Goal: Check status: Check status

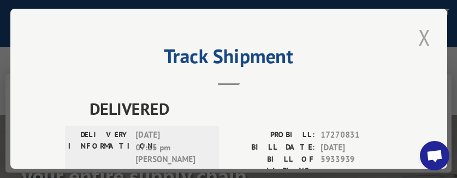
click at [420, 32] on button "Close modal" at bounding box center [424, 37] width 19 height 30
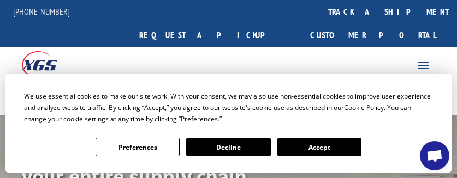
click at [320, 9] on link "track a shipment" at bounding box center [388, 11] width 137 height 23
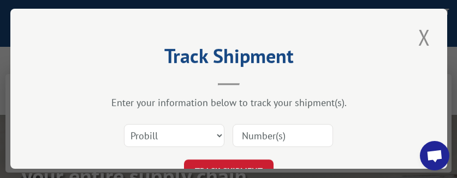
click at [269, 130] on input at bounding box center [283, 135] width 100 height 23
paste input "17270952"
type input "17270952"
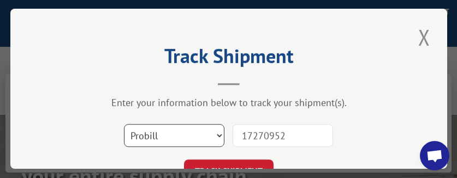
click at [205, 132] on select "Select category... Probill BOL PO" at bounding box center [174, 135] width 100 height 23
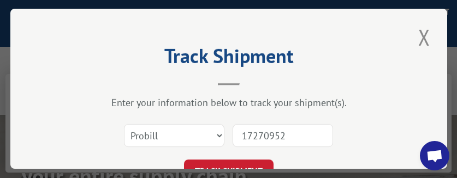
click at [296, 140] on input "17270952" at bounding box center [283, 135] width 100 height 23
click at [240, 169] on button "TRACK SHIPMENT" at bounding box center [229, 171] width 90 height 23
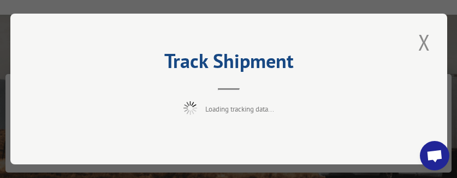
scroll to position [109, 0]
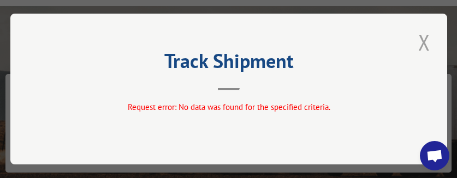
click at [422, 38] on button "Close modal" at bounding box center [424, 42] width 19 height 30
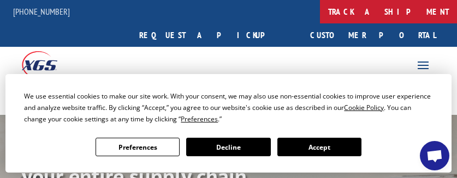
click at [320, 11] on link "track a shipment" at bounding box center [388, 11] width 137 height 23
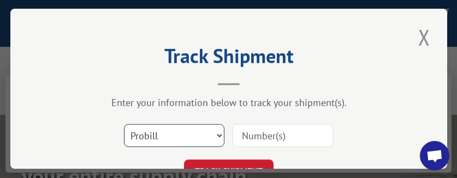
click at [207, 131] on select "Select category... Probill BOL PO" at bounding box center [174, 135] width 100 height 23
select select "bol"
click at [124, 124] on select "Select category... Probill BOL PO" at bounding box center [174, 135] width 100 height 23
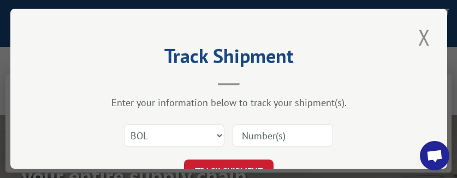
click at [279, 137] on input at bounding box center [283, 135] width 100 height 23
paste input "5955758"
type input "5955758"
click at [243, 166] on button "TRACK SHIPMENT" at bounding box center [229, 171] width 90 height 23
